Goal: Information Seeking & Learning: Find specific fact

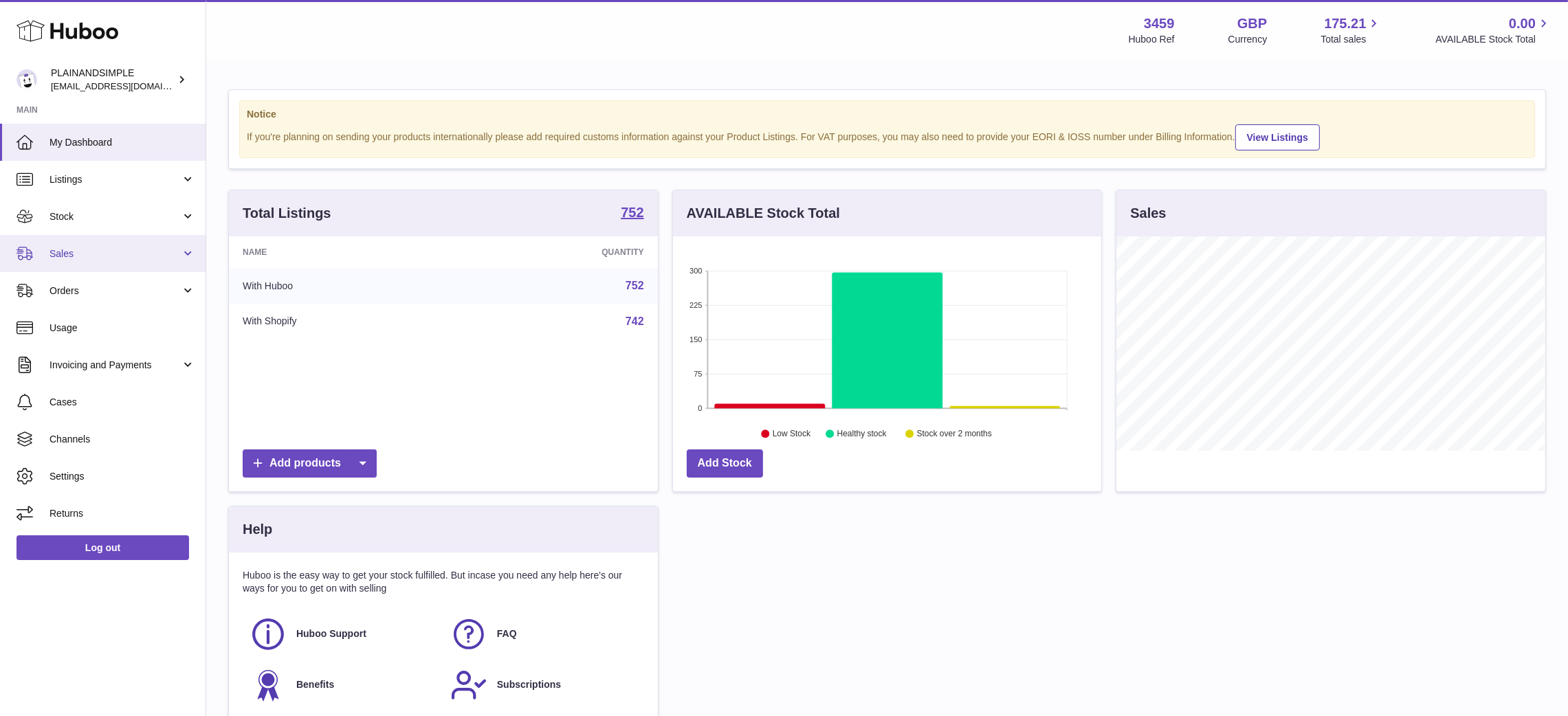
click at [80, 236] on link "Sales" at bounding box center [102, 254] width 205 height 37
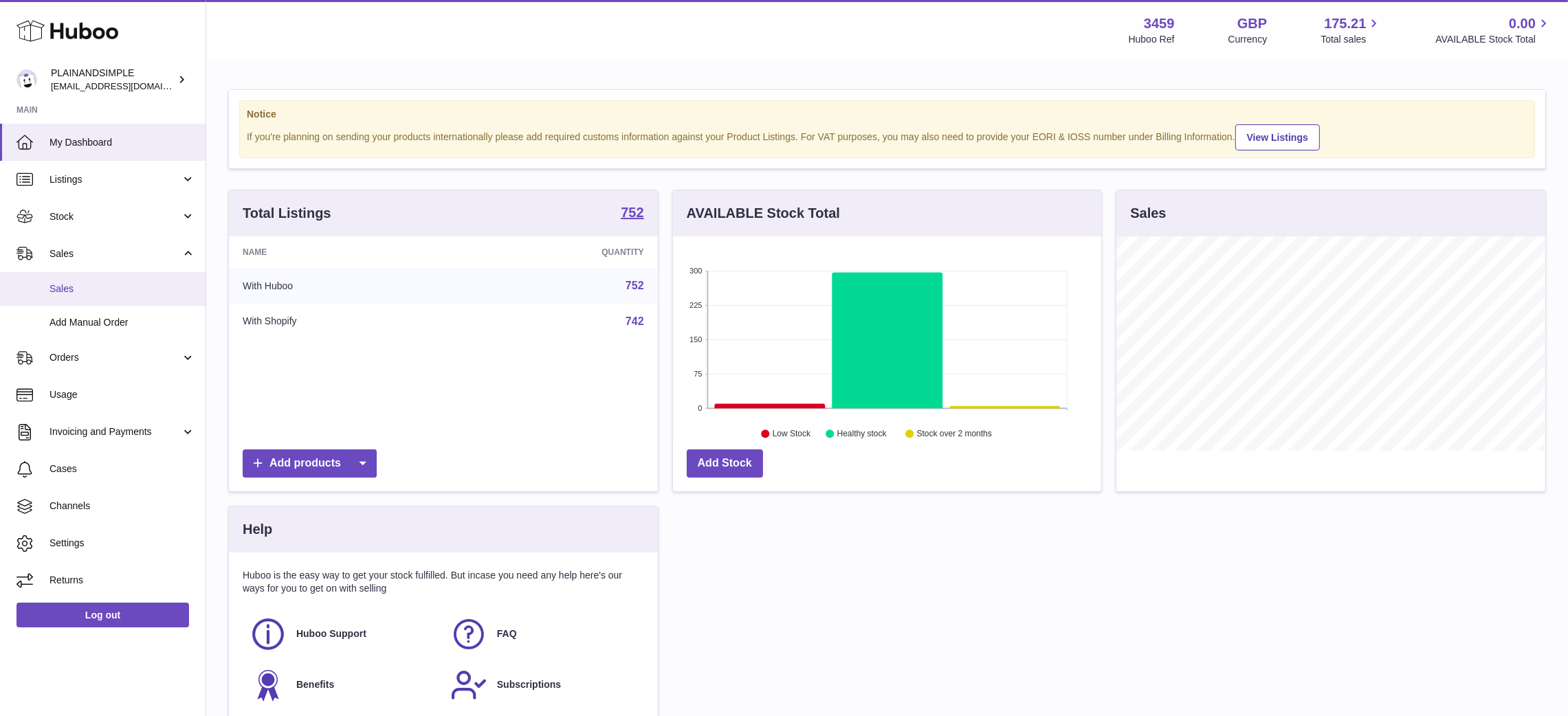
click at [56, 284] on span "Sales" at bounding box center [123, 289] width 146 height 13
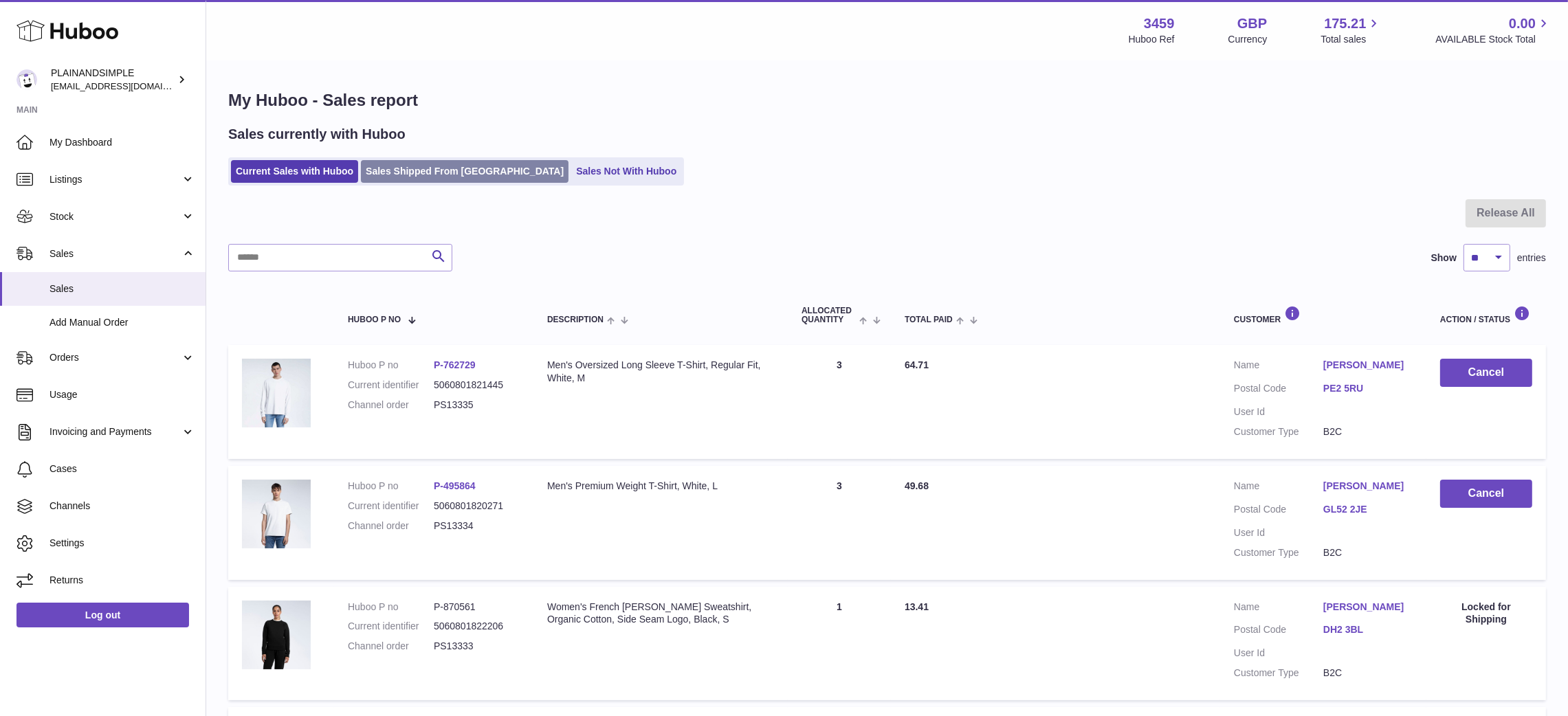
click at [410, 169] on link "Sales Shipped From [GEOGRAPHIC_DATA]" at bounding box center [465, 171] width 208 height 23
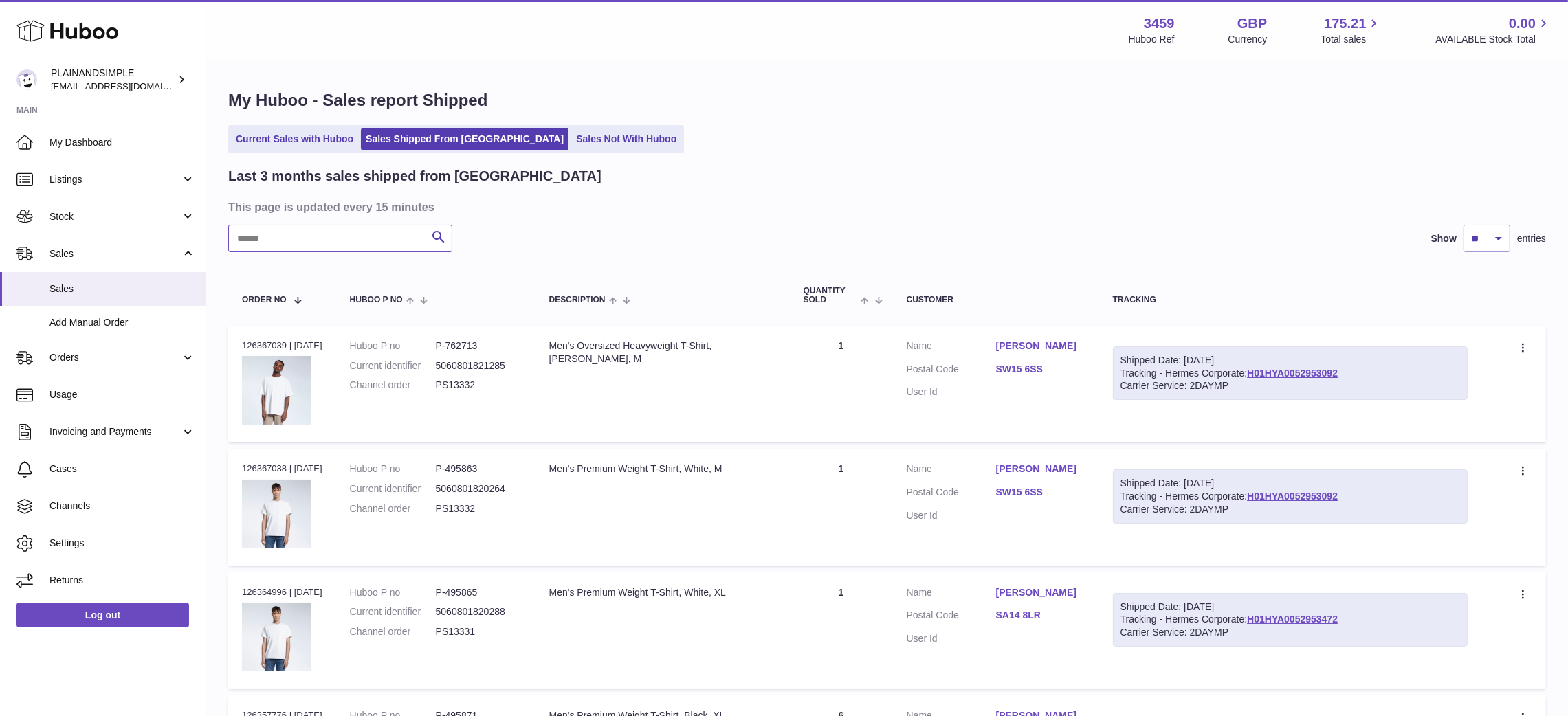
click at [329, 240] on input "text" at bounding box center [340, 239] width 224 height 28
type input "*"
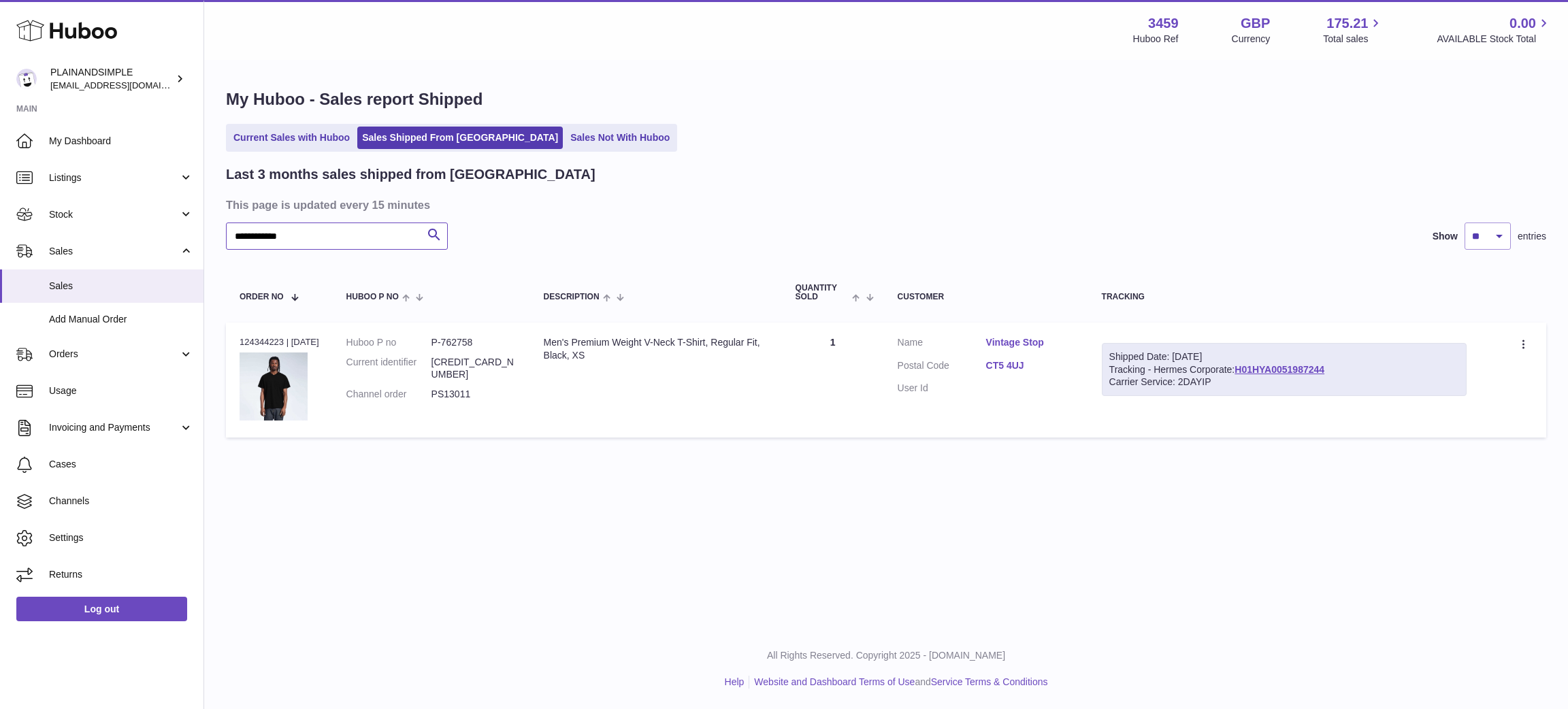
type input "**********"
drag, startPoint x: 470, startPoint y: 383, endPoint x: 433, endPoint y: 384, distance: 37.0
click at [433, 384] on dl "Huboo P no P-762758 Current identifier [CREDIT_CARD_NUMBER] Channel order PS130…" at bounding box center [432, 372] width 170 height 72
copy dl "PS13011"
click at [1003, 338] on link "Vintage Stop" at bounding box center [1030, 342] width 88 height 13
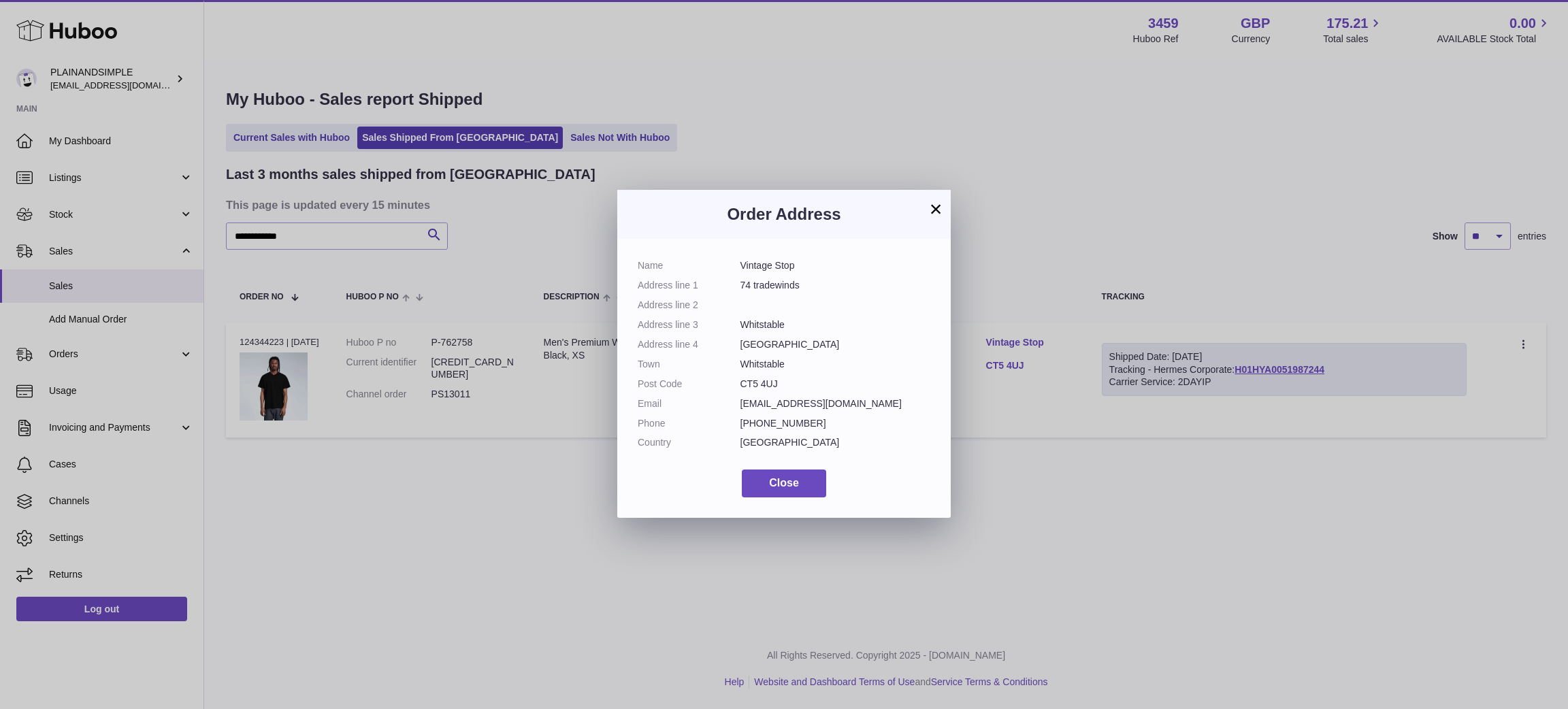
click at [783, 260] on dd "Vintage Stop" at bounding box center [835, 266] width 190 height 13
copy dl "Vintage Stop"
click at [783, 260] on dd "Vintage Stop" at bounding box center [835, 266] width 190 height 13
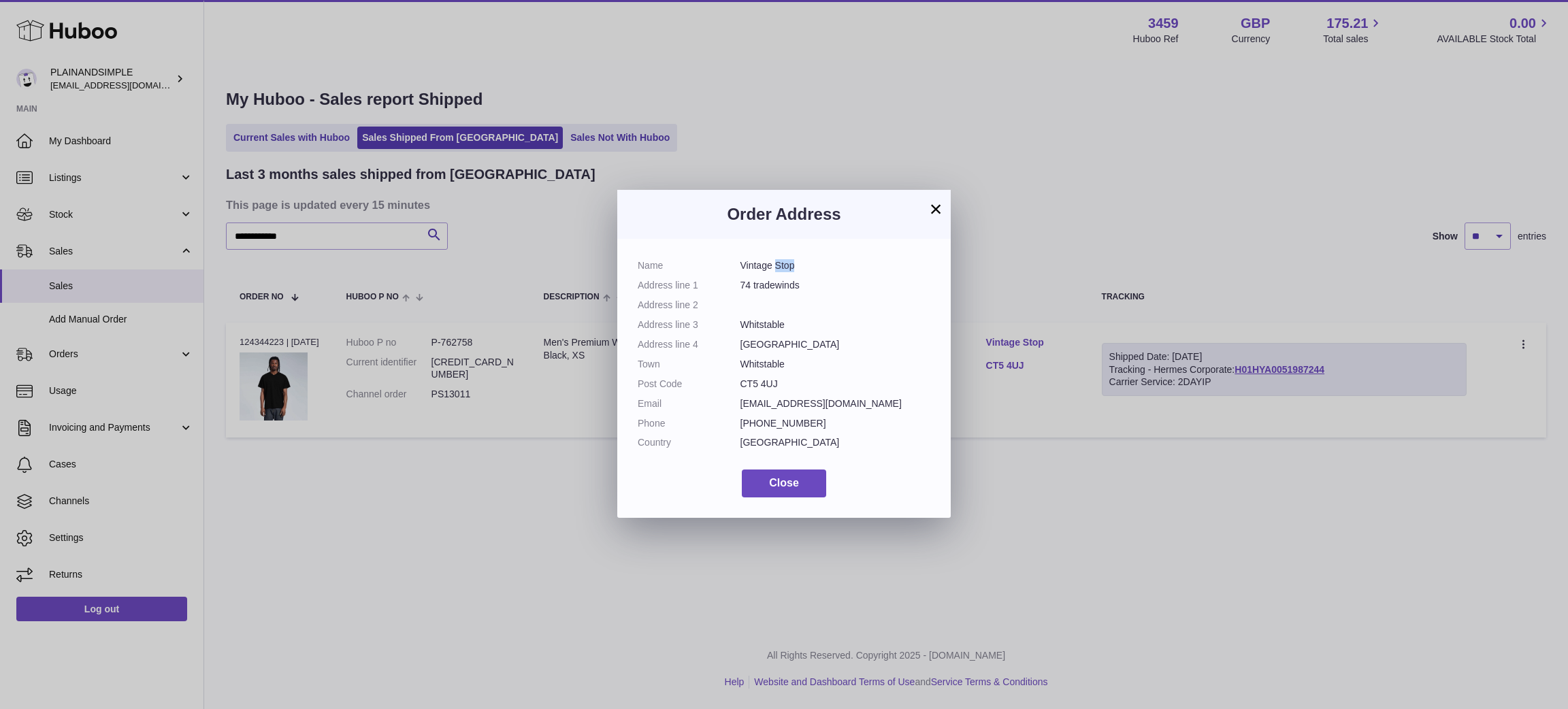
click at [783, 260] on dd "Vintage Stop" at bounding box center [835, 266] width 190 height 13
click at [756, 256] on div "Name Vintage Stop Address line 1 74 tradewinds Address line 2 Address line 3 Wh…" at bounding box center [784, 378] width 334 height 279
click at [756, 265] on dd "Vintage Stop" at bounding box center [835, 266] width 190 height 13
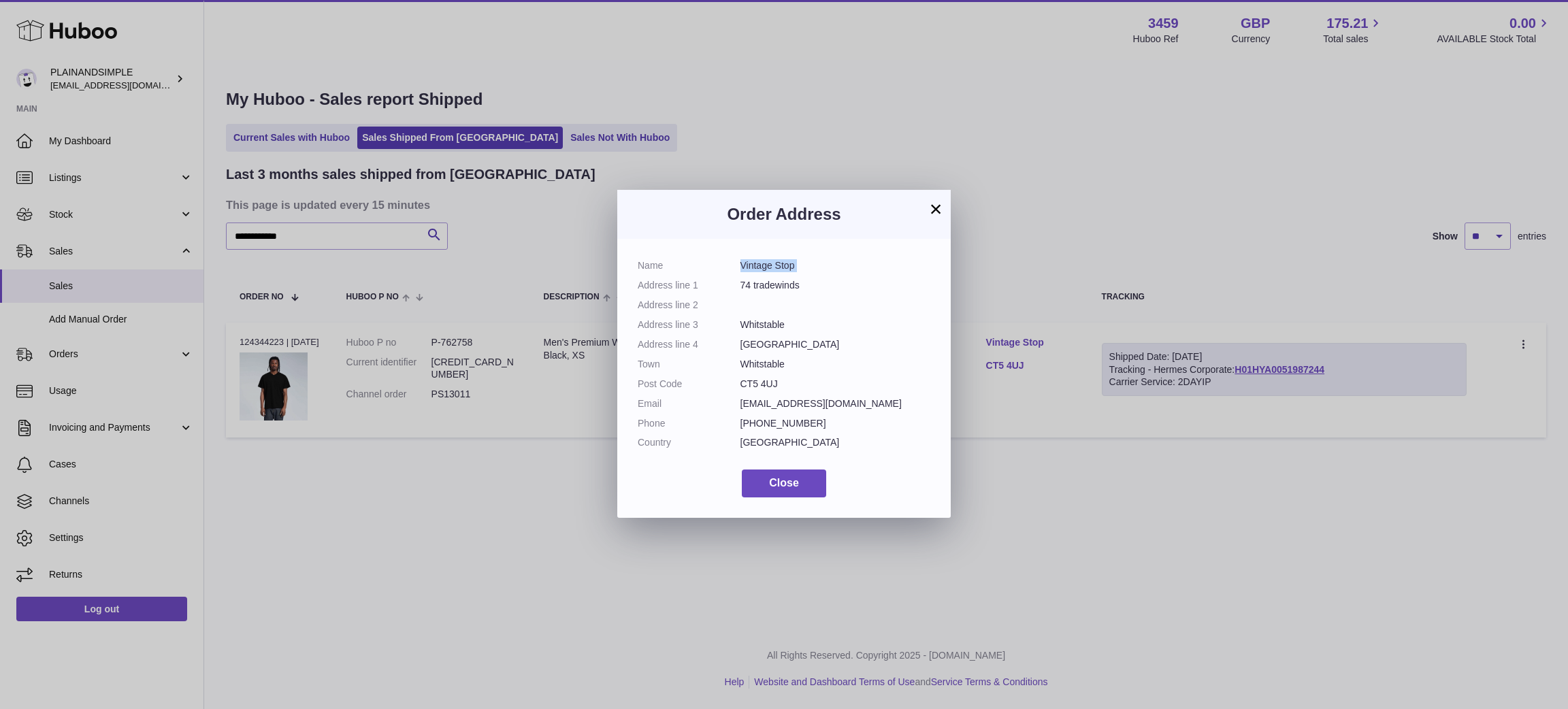
copy dl "Vintage Stop"
click at [767, 379] on dd "CT5 4UJ" at bounding box center [835, 384] width 190 height 13
copy dl "CT5 4UJ"
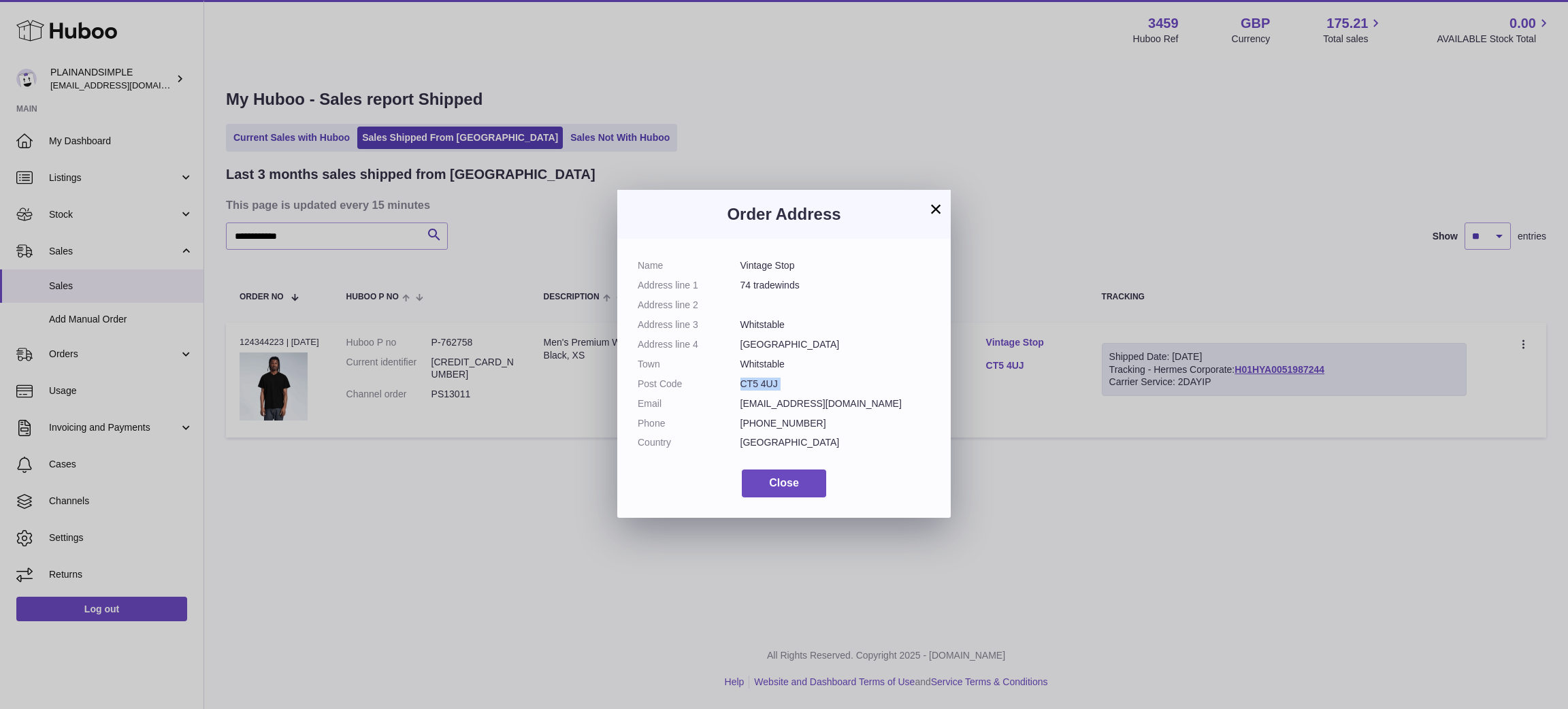
click at [934, 204] on button "×" at bounding box center [935, 209] width 16 height 16
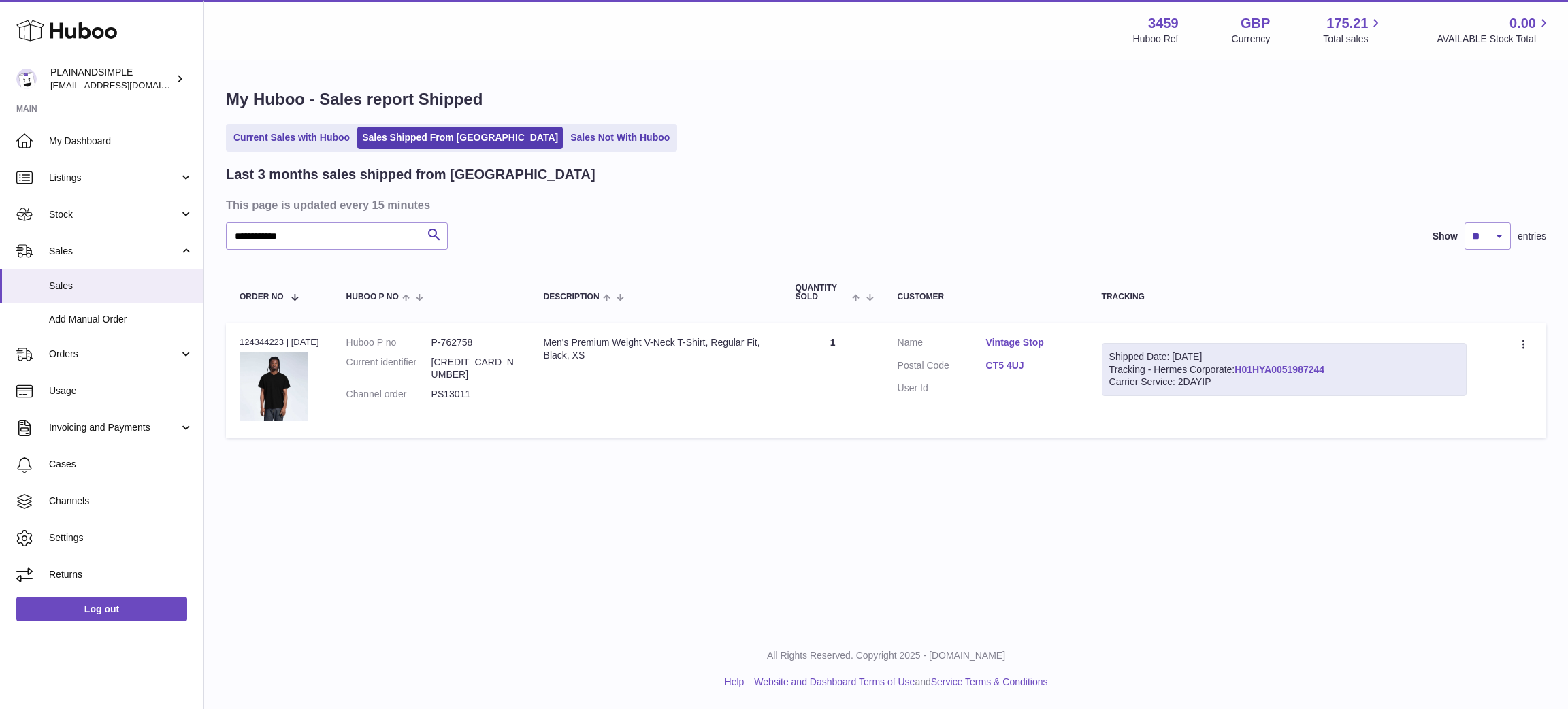
click at [456, 341] on dd "P-762758" at bounding box center [474, 342] width 85 height 13
copy dd "762758"
click at [267, 238] on input "**********" at bounding box center [337, 236] width 222 height 27
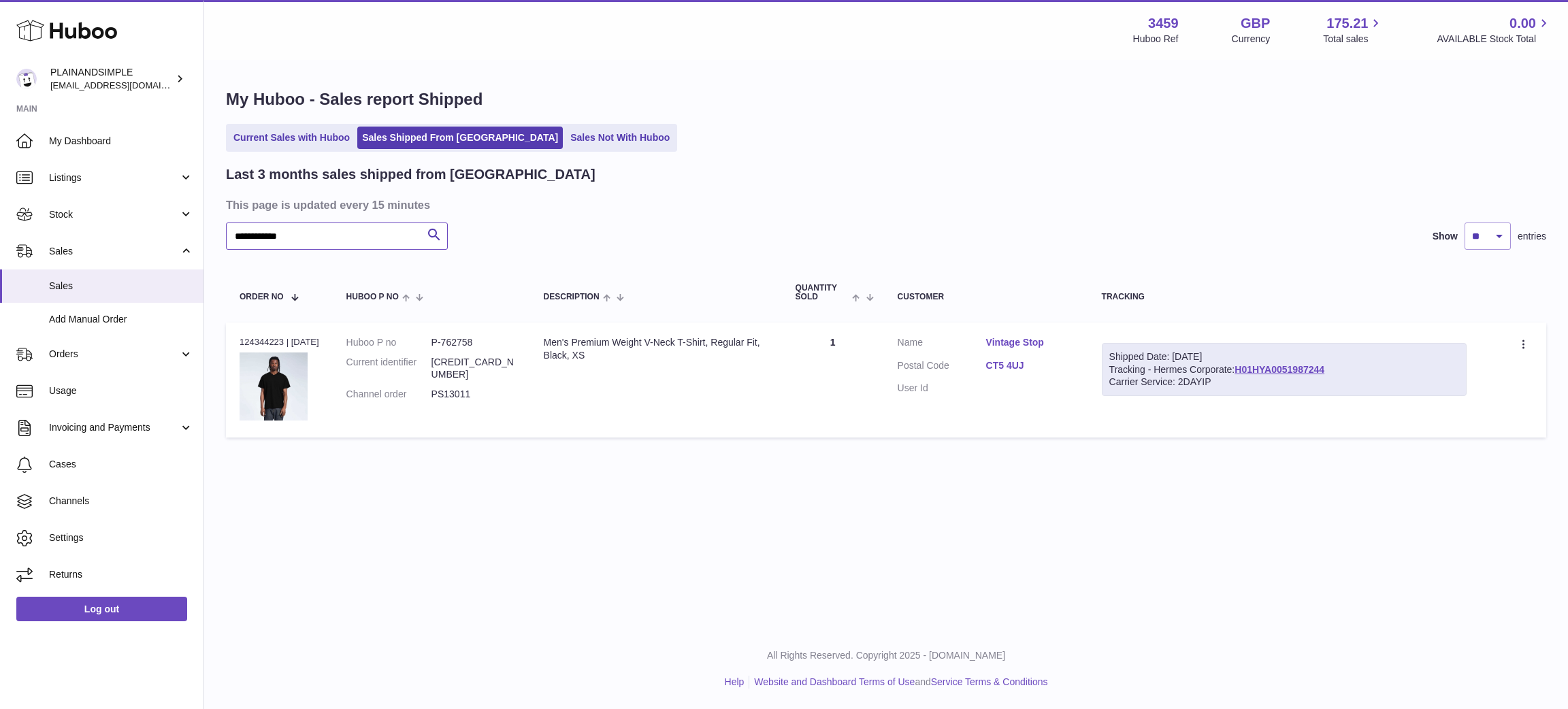
click at [267, 238] on input "**********" at bounding box center [337, 236] width 222 height 27
click at [471, 338] on dd "P-762758" at bounding box center [474, 342] width 85 height 13
copy dd "762758"
